Goal: Check status: Check status

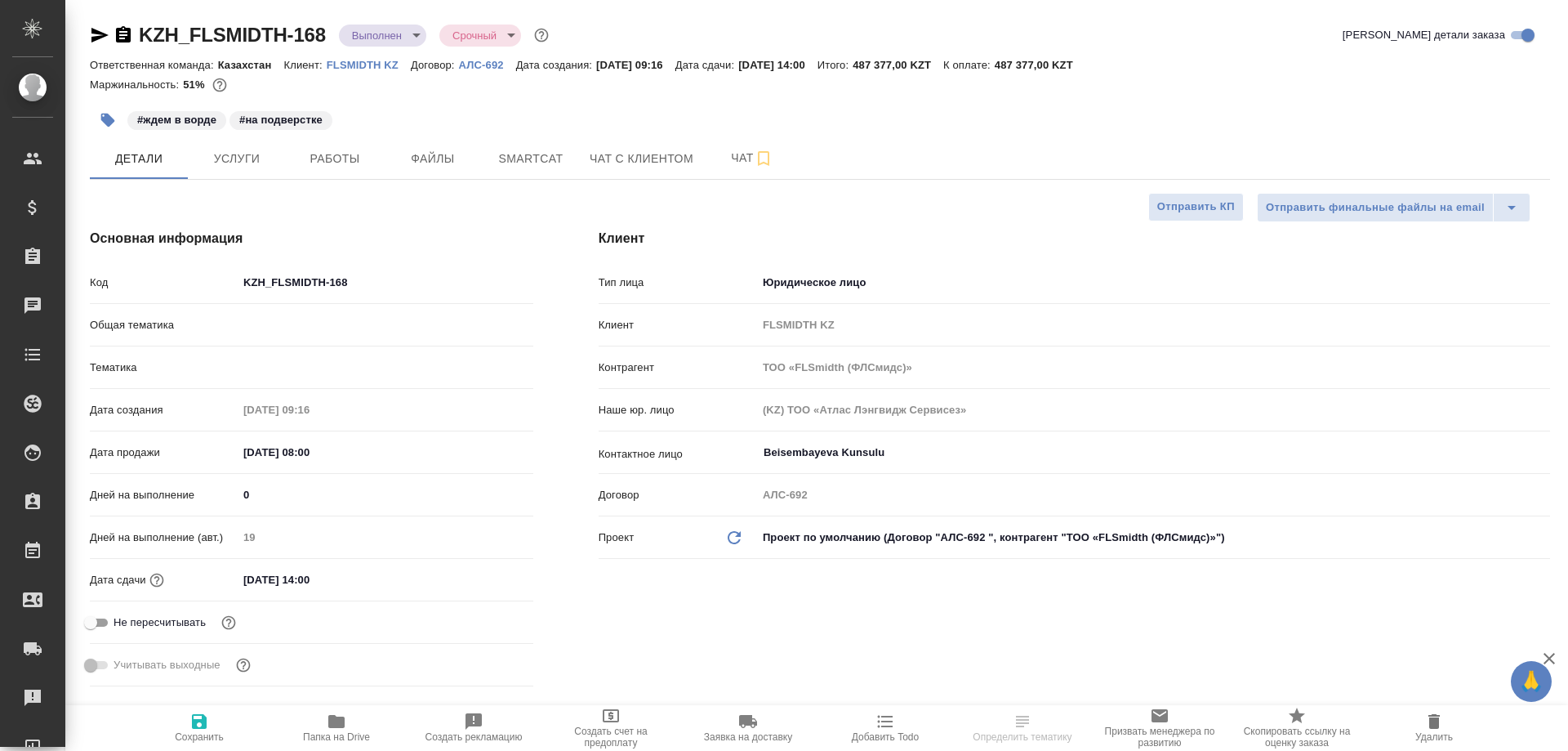
select select "RU"
type input "Matveeva Anastasia"
type input "Юридический"
type input "Журавлев Денис"
click at [521, 171] on button "Smartcat" at bounding box center [530, 158] width 98 height 41
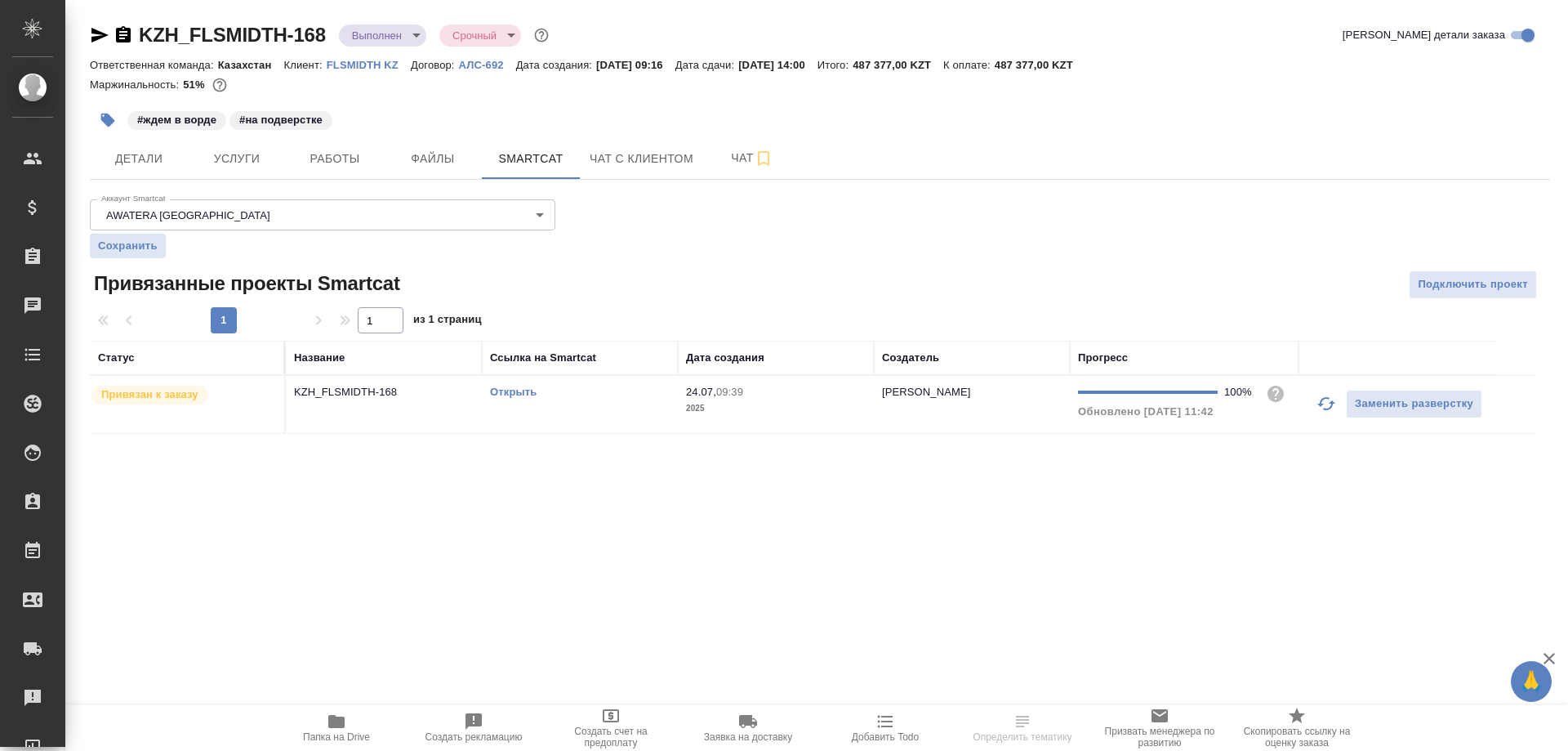
click at [518, 391] on link "Открыть" at bounding box center [513, 391] width 47 height 12
click at [438, 394] on p "KZH_FLSMIDTH-168" at bounding box center [383, 391] width 179 height 16
